Goal: Navigation & Orientation: Find specific page/section

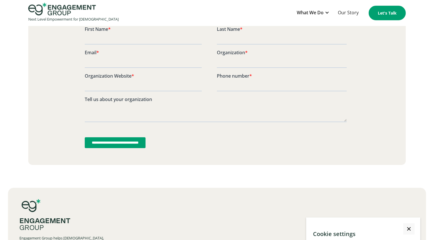
scroll to position [1506, 0]
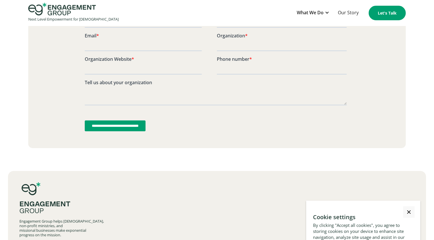
click at [407, 210] on div at bounding box center [409, 212] width 4 height 4
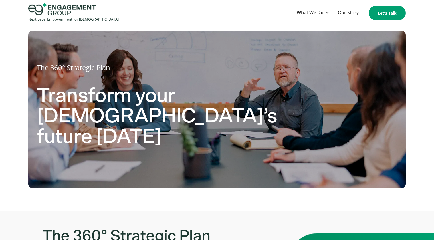
scroll to position [0, 0]
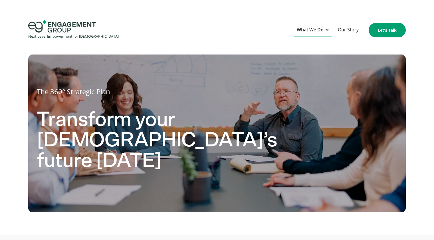
click at [312, 31] on div "What We Do" at bounding box center [310, 30] width 27 height 8
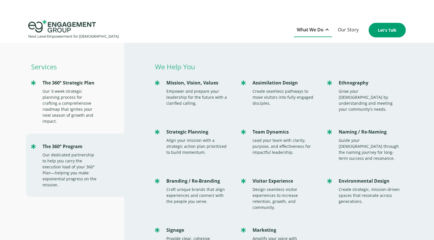
scroll to position [16, 0]
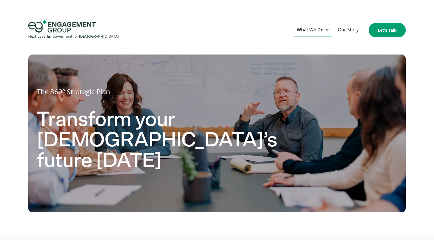
click at [315, 29] on div "What We Do" at bounding box center [310, 30] width 27 height 8
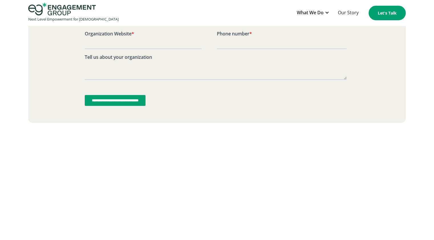
scroll to position [1551, 0]
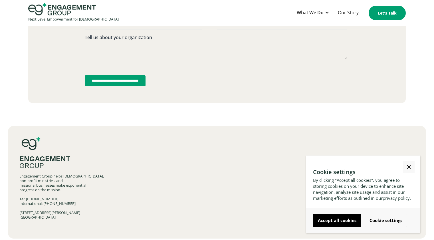
click at [409, 163] on link "Close Cookie Popup" at bounding box center [408, 166] width 11 height 11
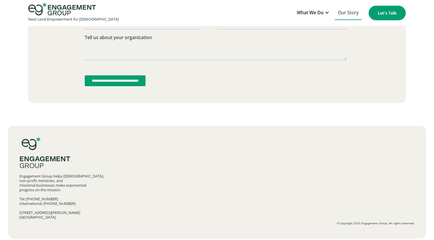
click at [344, 11] on link "Our Story" at bounding box center [348, 13] width 27 height 14
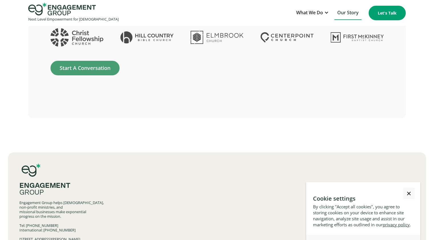
scroll to position [1333, 0]
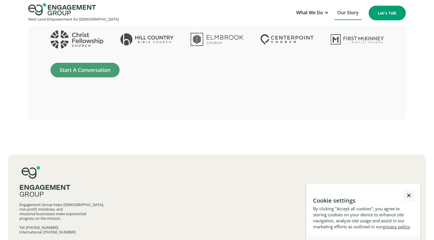
click at [408, 192] on link "Close Cookie Popup" at bounding box center [408, 195] width 11 height 11
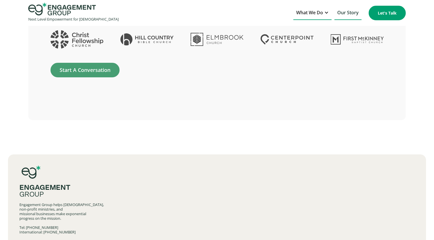
click at [317, 13] on div "What We Do" at bounding box center [309, 13] width 27 height 8
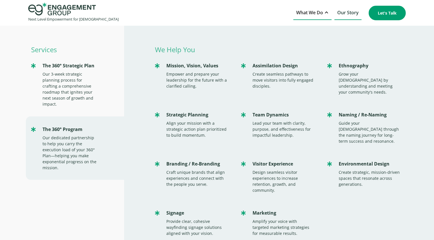
scroll to position [16, 0]
